Goal: Task Accomplishment & Management: Complete application form

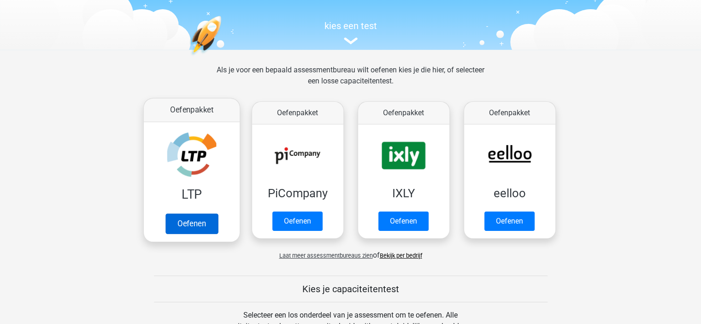
scroll to position [92, 0]
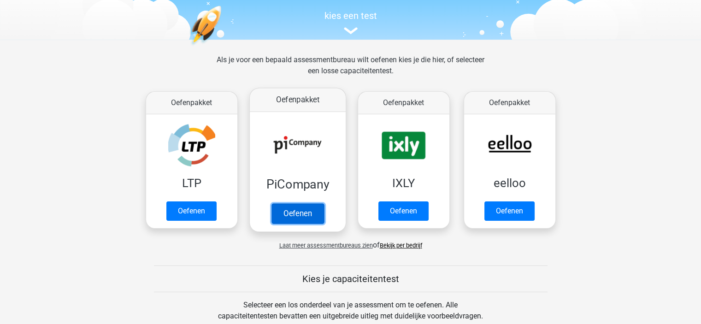
click at [293, 210] on link "Oefenen" at bounding box center [297, 213] width 53 height 20
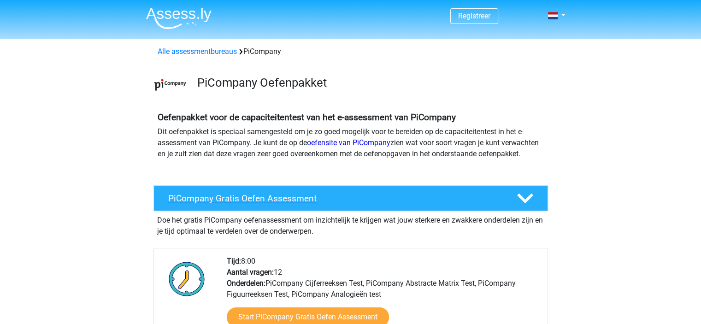
click at [516, 206] on div at bounding box center [523, 198] width 31 height 16
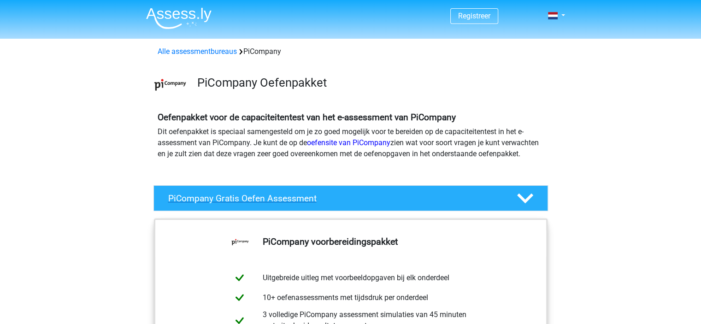
click at [516, 206] on div at bounding box center [523, 198] width 31 height 16
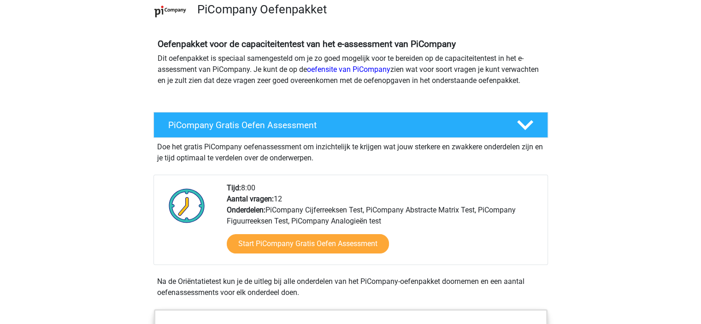
scroll to position [138, 0]
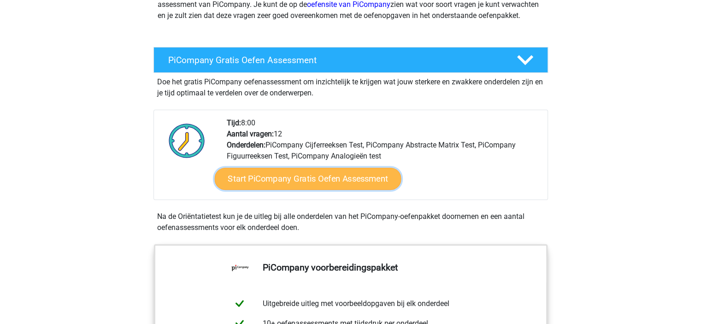
click at [288, 190] on link "Start PiCompany Gratis Oefen Assessment" at bounding box center [307, 179] width 187 height 22
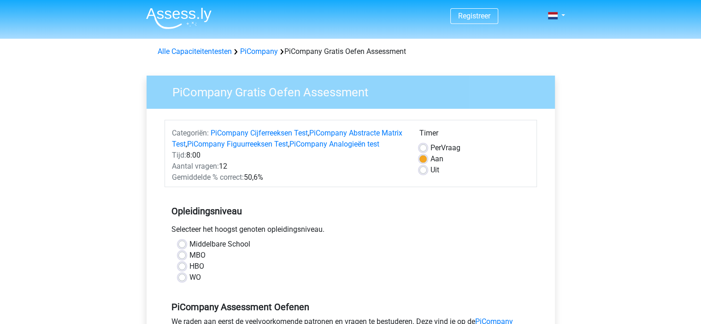
click at [189, 261] on label "MBO" at bounding box center [197, 255] width 16 height 11
click at [181, 259] on input "MBO" at bounding box center [181, 254] width 7 height 9
radio input "true"
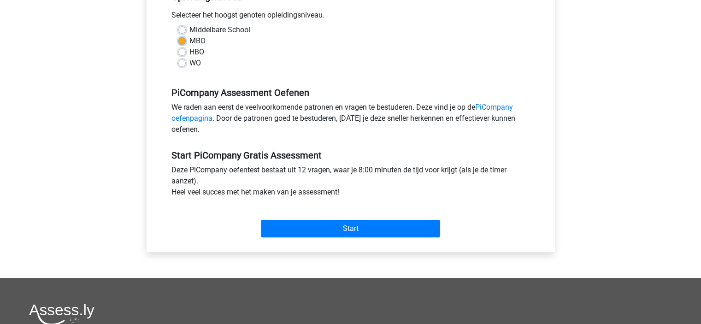
scroll to position [230, 0]
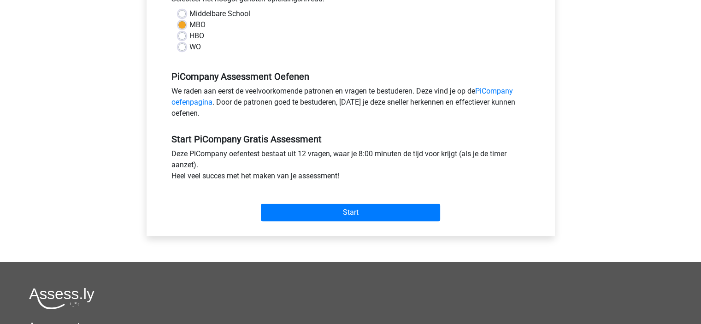
click at [302, 225] on div "Start" at bounding box center [351, 205] width 372 height 40
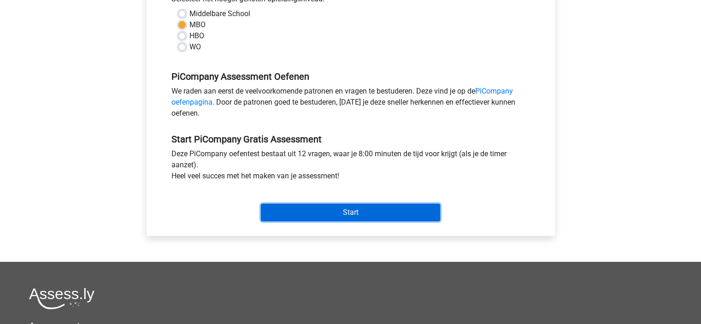
click at [306, 221] on input "Start" at bounding box center [350, 213] width 179 height 18
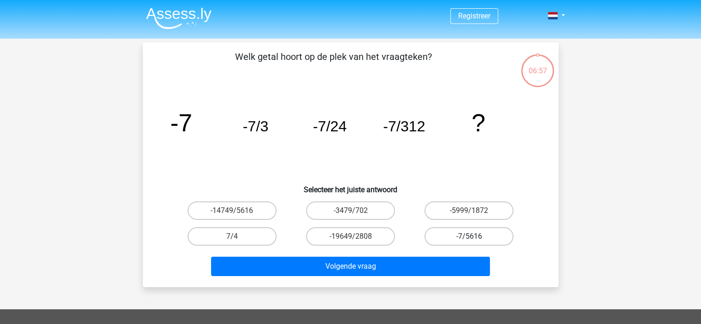
click at [477, 237] on label "-7/5616" at bounding box center [468, 236] width 89 height 18
click at [475, 237] on input "-7/5616" at bounding box center [472, 239] width 6 height 6
radio input "true"
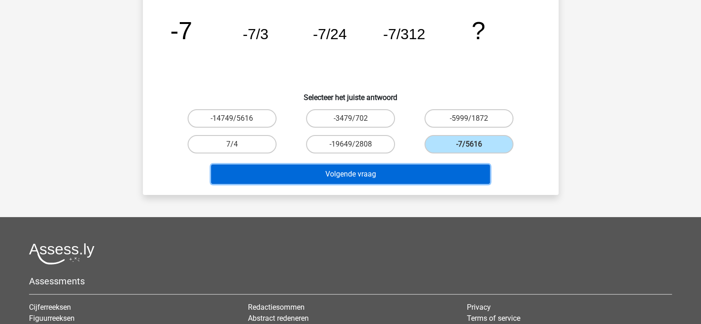
click at [341, 172] on button "Volgende vraag" at bounding box center [350, 174] width 279 height 19
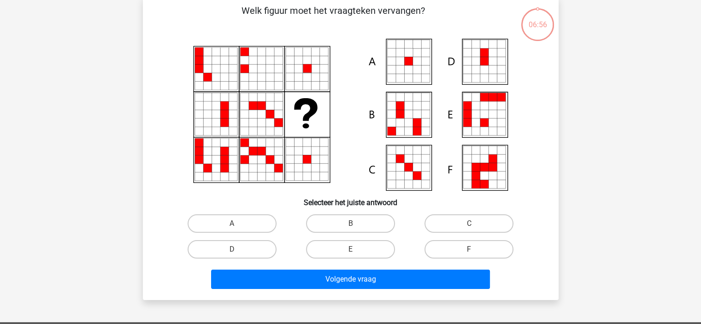
scroll to position [42, 0]
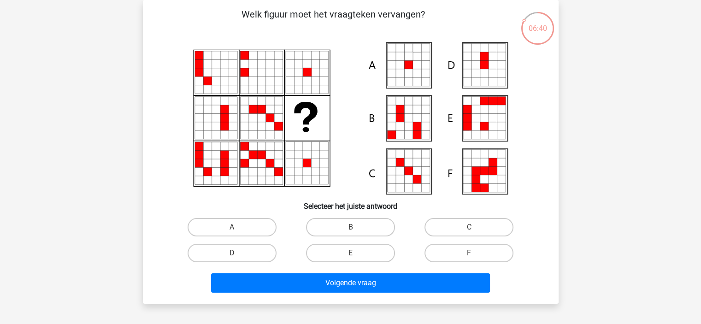
click at [414, 71] on icon at bounding box center [416, 73] width 8 height 8
click at [249, 226] on label "A" at bounding box center [232, 227] width 89 height 18
click at [238, 227] on input "A" at bounding box center [235, 230] width 6 height 6
radio input "true"
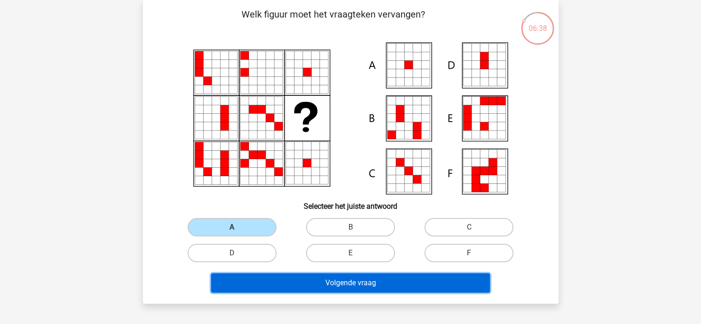
click at [394, 279] on button "Volgende vraag" at bounding box center [350, 282] width 279 height 19
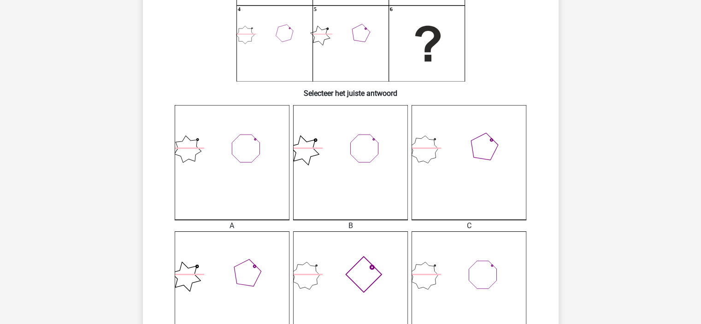
scroll to position [181, 0]
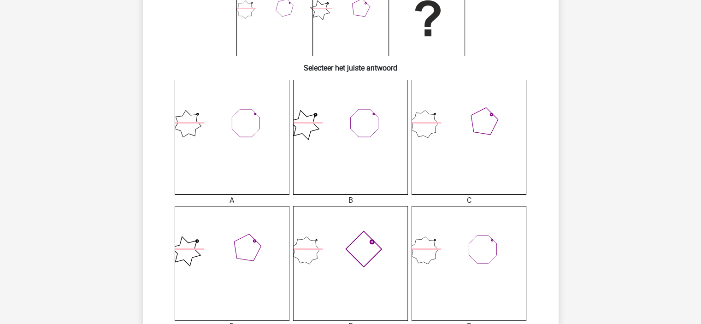
click at [357, 269] on icon at bounding box center [350, 263] width 115 height 115
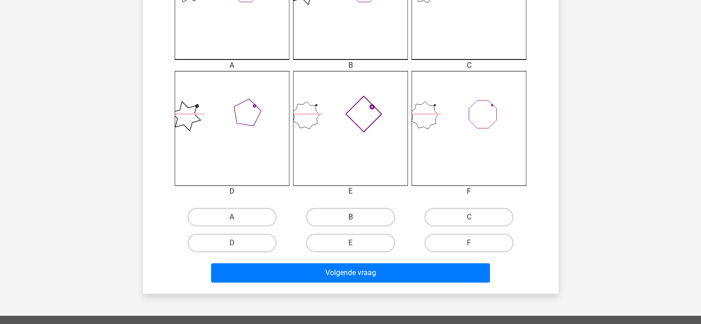
scroll to position [319, 0]
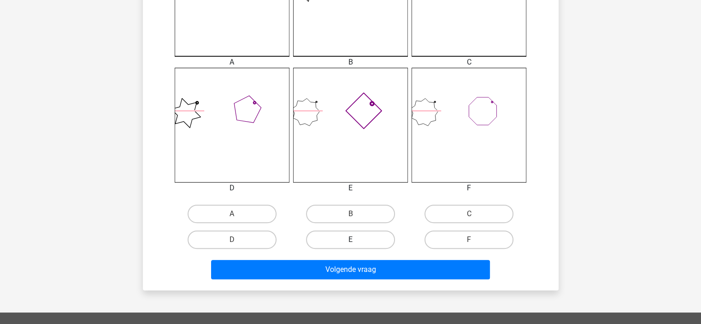
click at [362, 239] on label "E" at bounding box center [350, 239] width 89 height 18
click at [356, 240] on input "E" at bounding box center [353, 243] width 6 height 6
radio input "true"
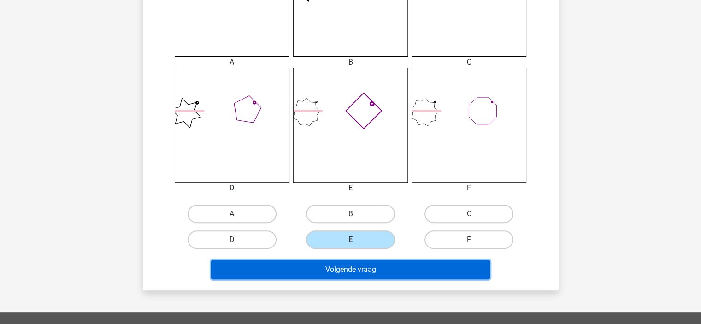
click at [358, 274] on button "Volgende vraag" at bounding box center [350, 269] width 279 height 19
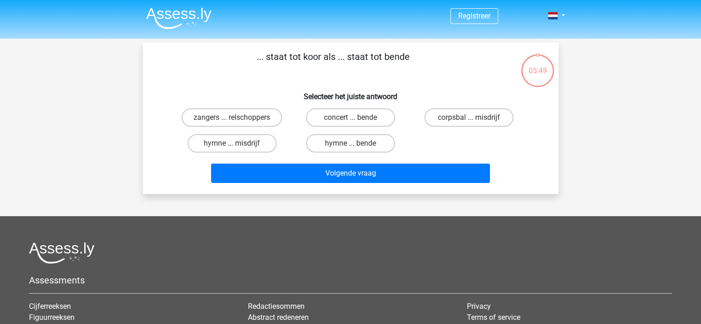
scroll to position [0, 0]
click at [229, 143] on label "hymne ... misdrijf" at bounding box center [232, 143] width 89 height 18
click at [232, 143] on input "hymne ... misdrijf" at bounding box center [235, 146] width 6 height 6
radio input "true"
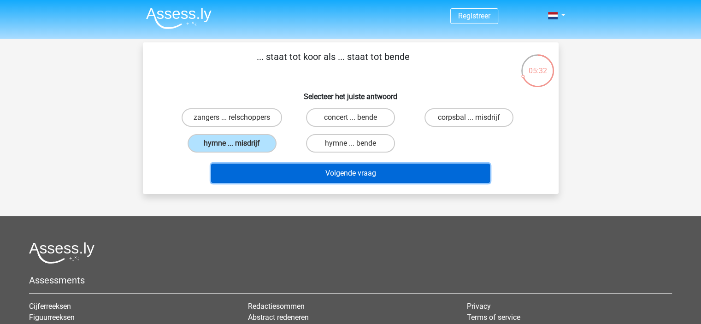
click at [255, 164] on button "Volgende vraag" at bounding box center [350, 173] width 279 height 19
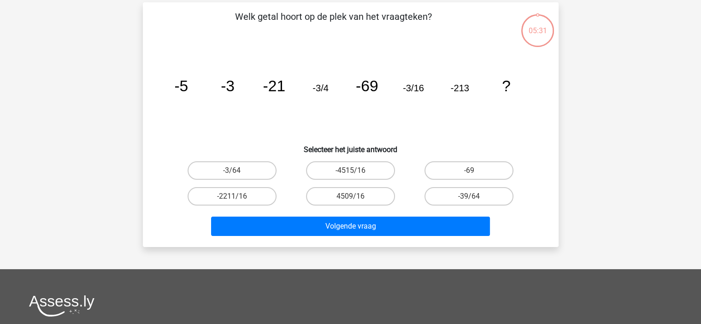
scroll to position [42, 0]
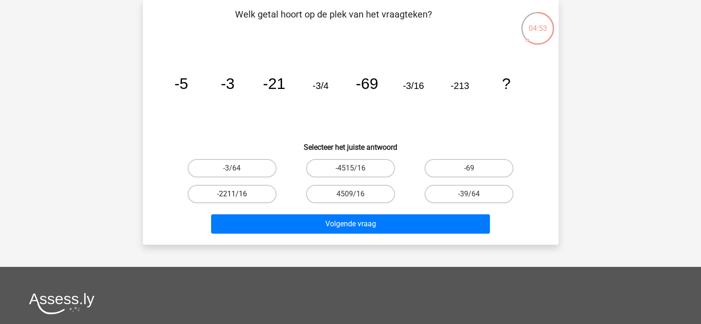
click at [247, 194] on label "-2211/16" at bounding box center [232, 194] width 89 height 18
click at [238, 194] on input "-2211/16" at bounding box center [235, 197] width 6 height 6
radio input "true"
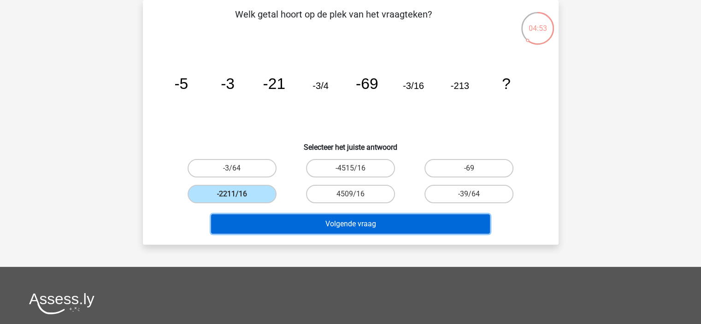
click at [259, 216] on button "Volgende vraag" at bounding box center [350, 223] width 279 height 19
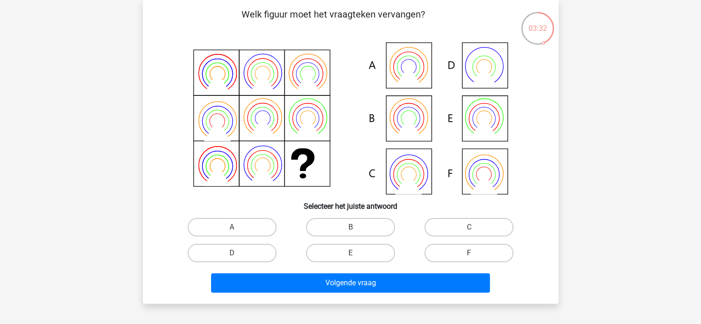
click at [409, 127] on icon at bounding box center [408, 127] width 26 height 21
click at [373, 222] on label "B" at bounding box center [350, 227] width 89 height 18
click at [356, 227] on input "B" at bounding box center [353, 230] width 6 height 6
radio input "true"
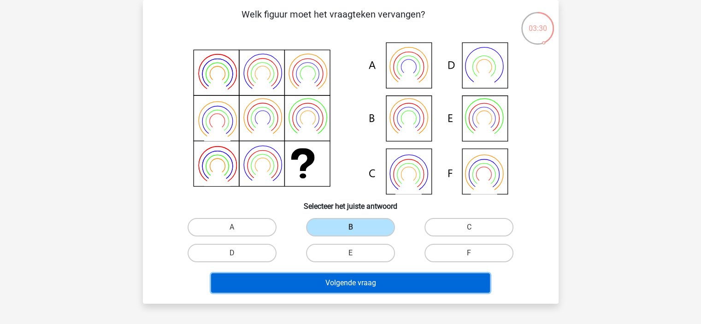
click at [352, 280] on button "Volgende vraag" at bounding box center [350, 282] width 279 height 19
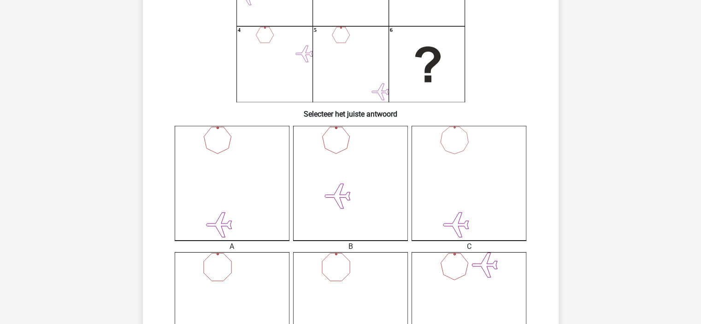
scroll to position [227, 0]
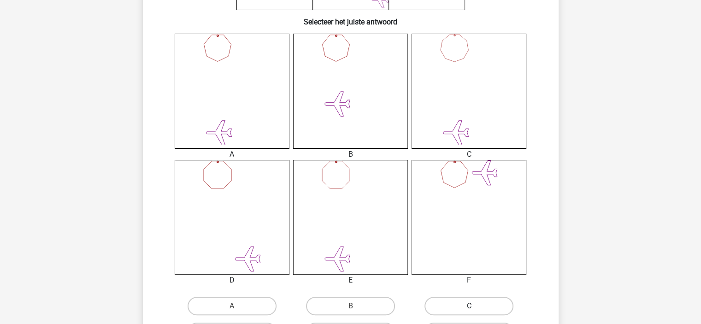
click at [460, 307] on label "C" at bounding box center [468, 306] width 89 height 18
click at [469, 307] on input "C" at bounding box center [472, 309] width 6 height 6
radio input "true"
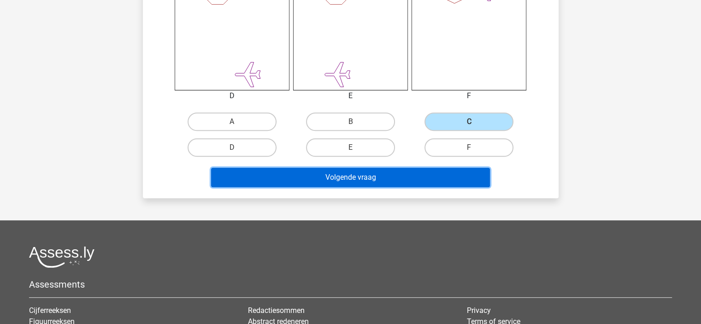
click at [331, 171] on button "Volgende vraag" at bounding box center [350, 177] width 279 height 19
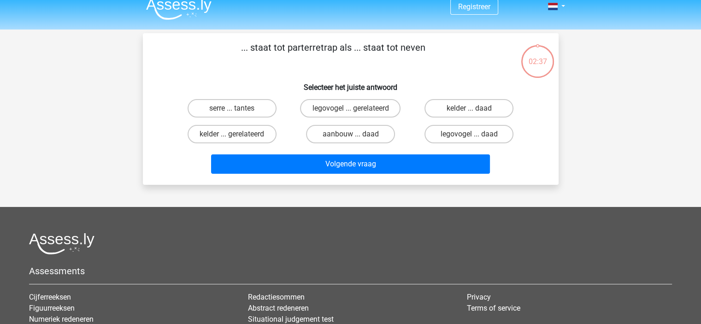
scroll to position [0, 0]
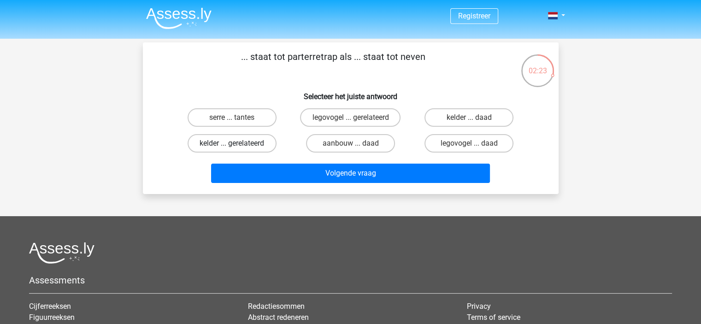
click at [212, 145] on label "kelder ... gerelateerd" at bounding box center [232, 143] width 89 height 18
click at [232, 145] on input "kelder ... gerelateerd" at bounding box center [235, 146] width 6 height 6
radio input "true"
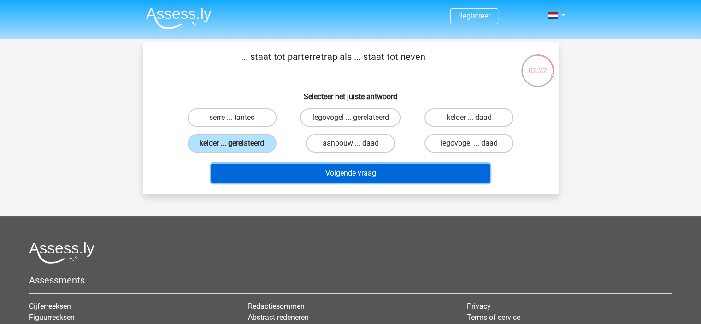
click at [271, 175] on button "Volgende vraag" at bounding box center [350, 173] width 279 height 19
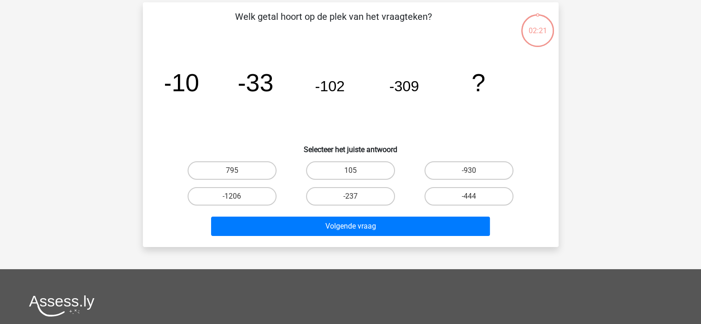
scroll to position [42, 0]
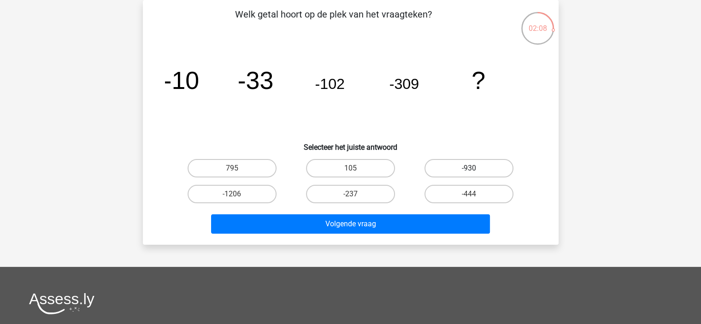
click at [466, 164] on label "-930" at bounding box center [468, 168] width 89 height 18
click at [469, 168] on input "-930" at bounding box center [472, 171] width 6 height 6
radio input "true"
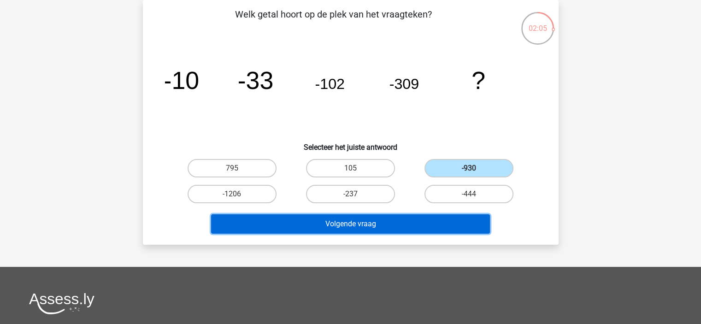
click at [394, 223] on button "Volgende vraag" at bounding box center [350, 223] width 279 height 19
